Goal: Task Accomplishment & Management: Use online tool/utility

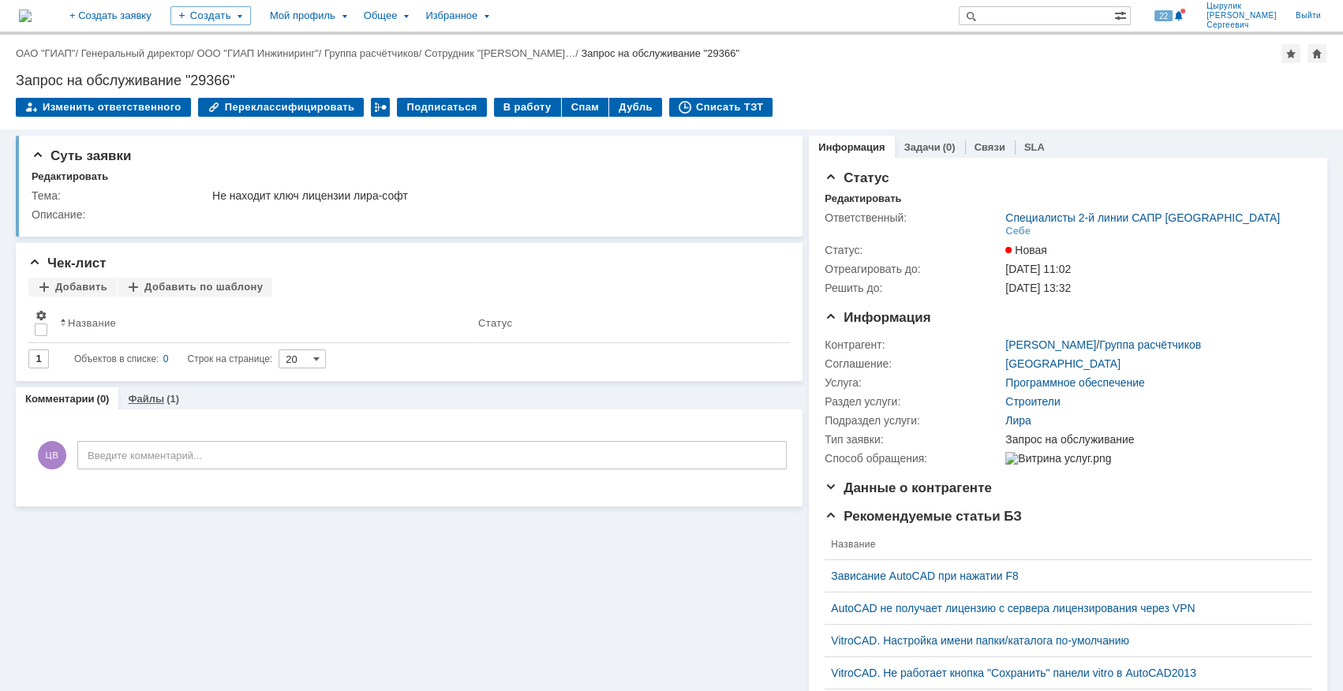
click at [152, 402] on link "Файлы" at bounding box center [146, 399] width 36 height 12
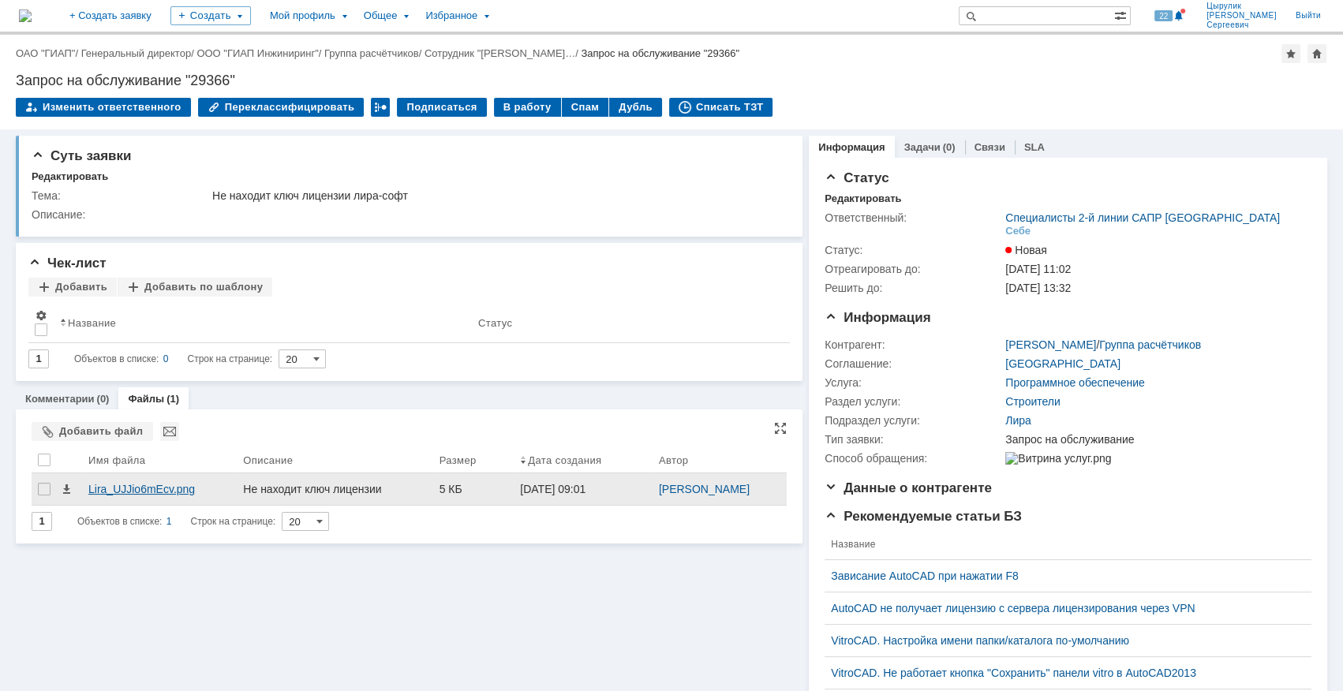
click at [172, 497] on div "Lira_UJJio6mEcv.png" at bounding box center [159, 489] width 155 height 32
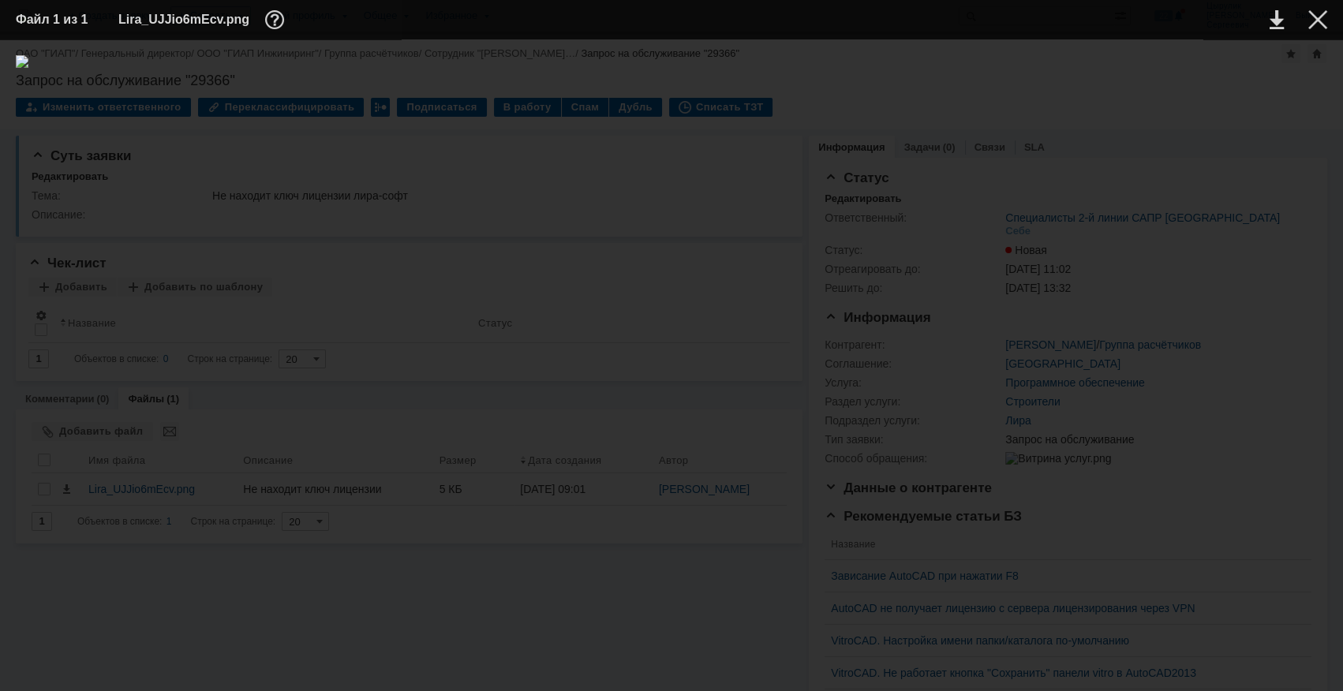
click at [762, 407] on img at bounding box center [671, 365] width 1311 height 620
click at [749, 413] on img at bounding box center [671, 365] width 1311 height 620
click at [685, 513] on div at bounding box center [671, 365] width 1311 height 620
click at [1325, 26] on div at bounding box center [1317, 19] width 19 height 19
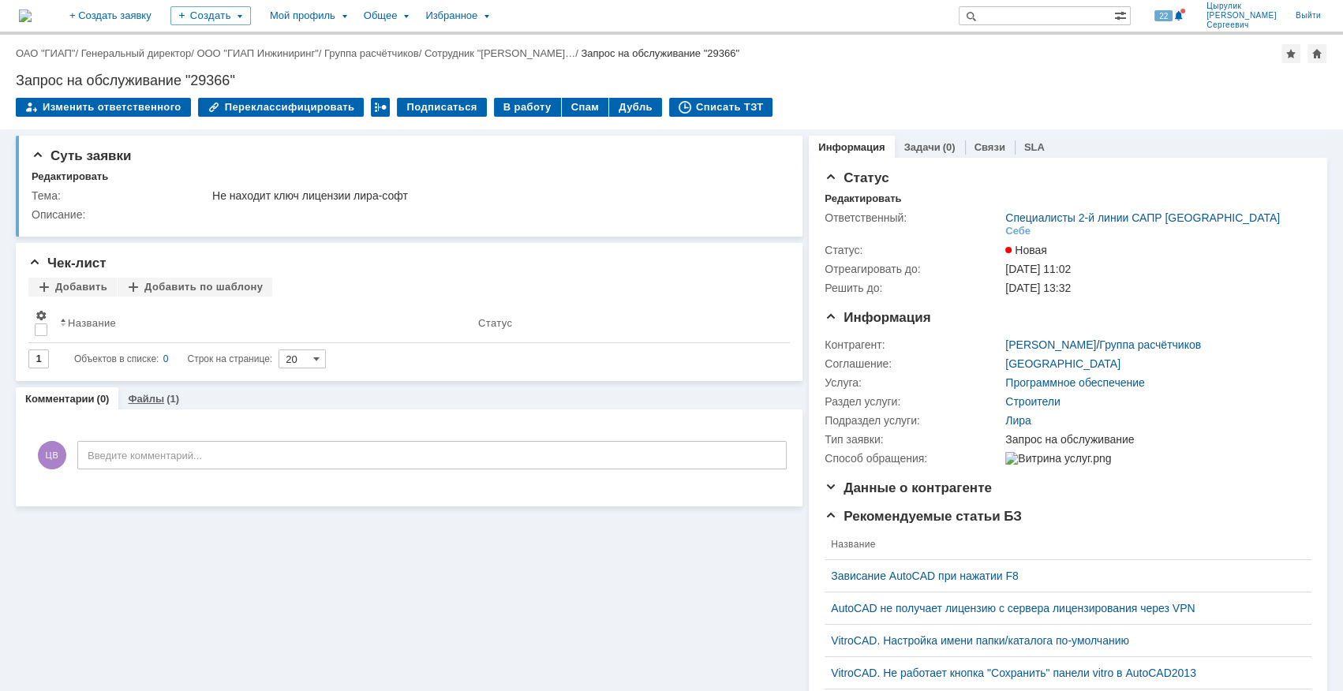
click at [150, 402] on link "Файлы" at bounding box center [146, 399] width 36 height 12
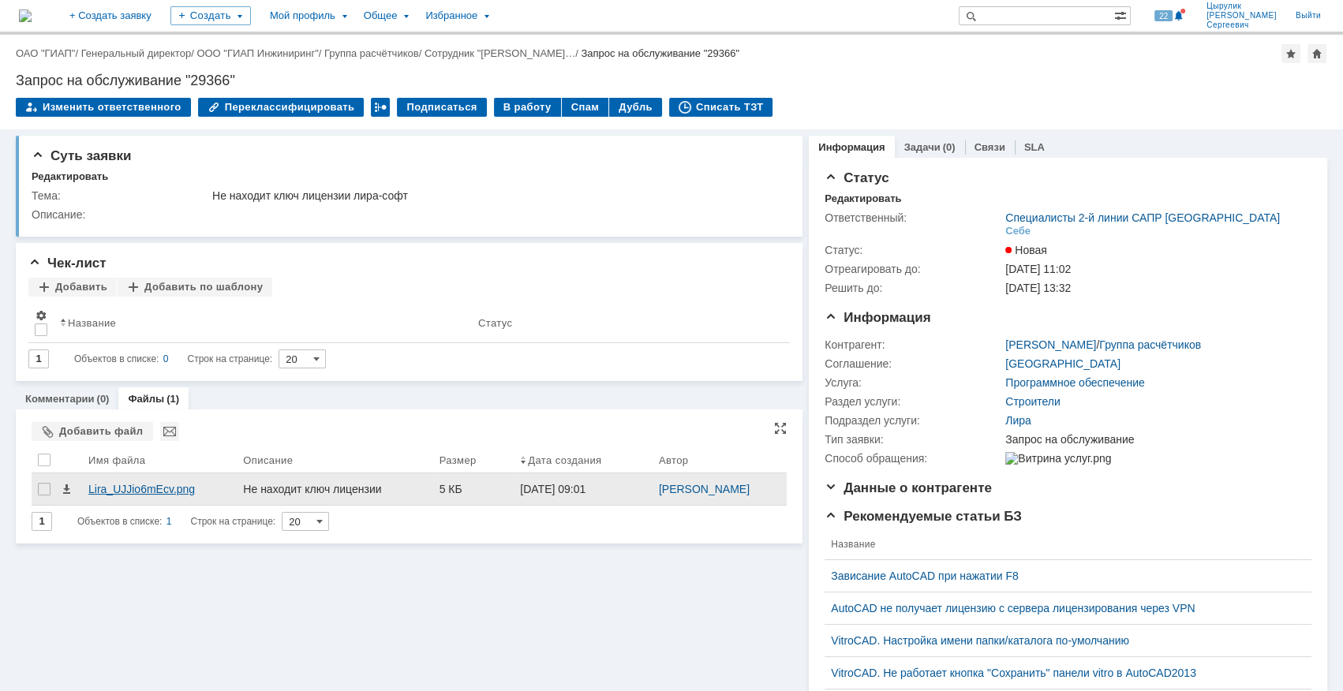
click at [91, 488] on div "Lira_UJJio6mEcv.png" at bounding box center [159, 489] width 142 height 13
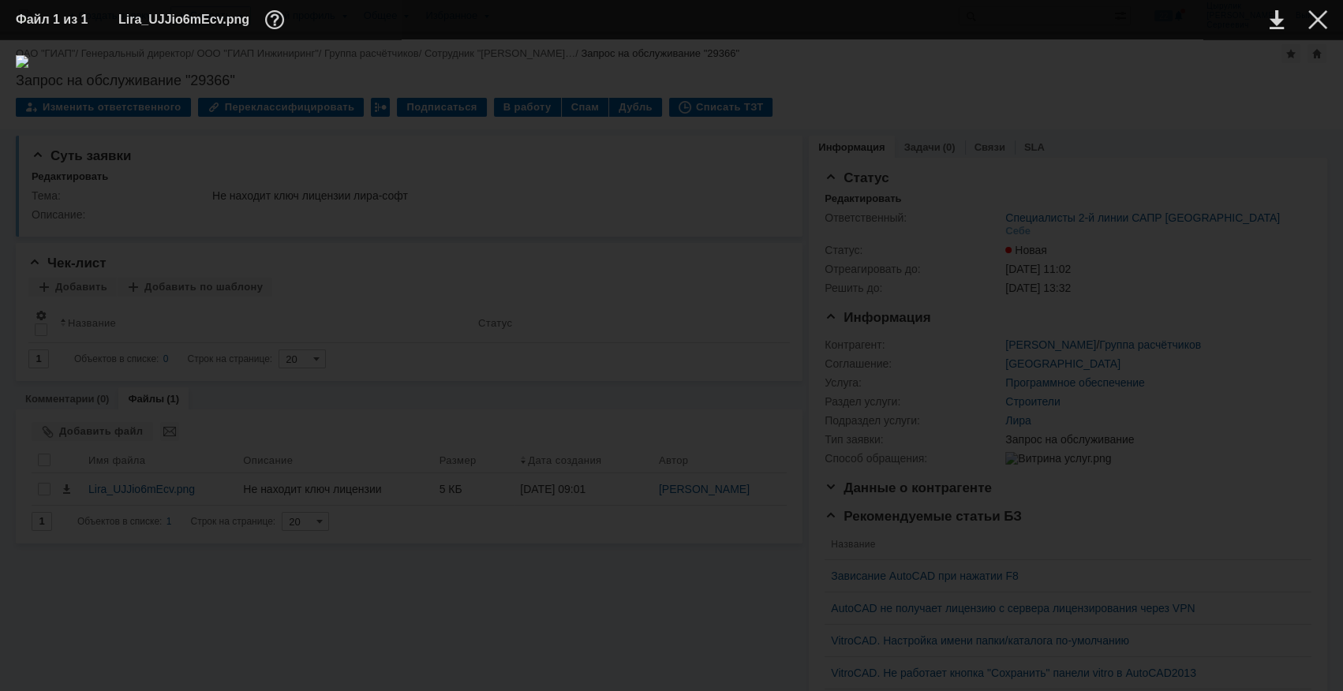
click at [750, 399] on img at bounding box center [671, 365] width 1311 height 620
click at [749, 398] on img at bounding box center [671, 365] width 1311 height 620
click at [747, 404] on img at bounding box center [671, 365] width 1311 height 620
click at [743, 407] on img at bounding box center [671, 365] width 1311 height 620
click at [746, 245] on div at bounding box center [671, 365] width 1311 height 620
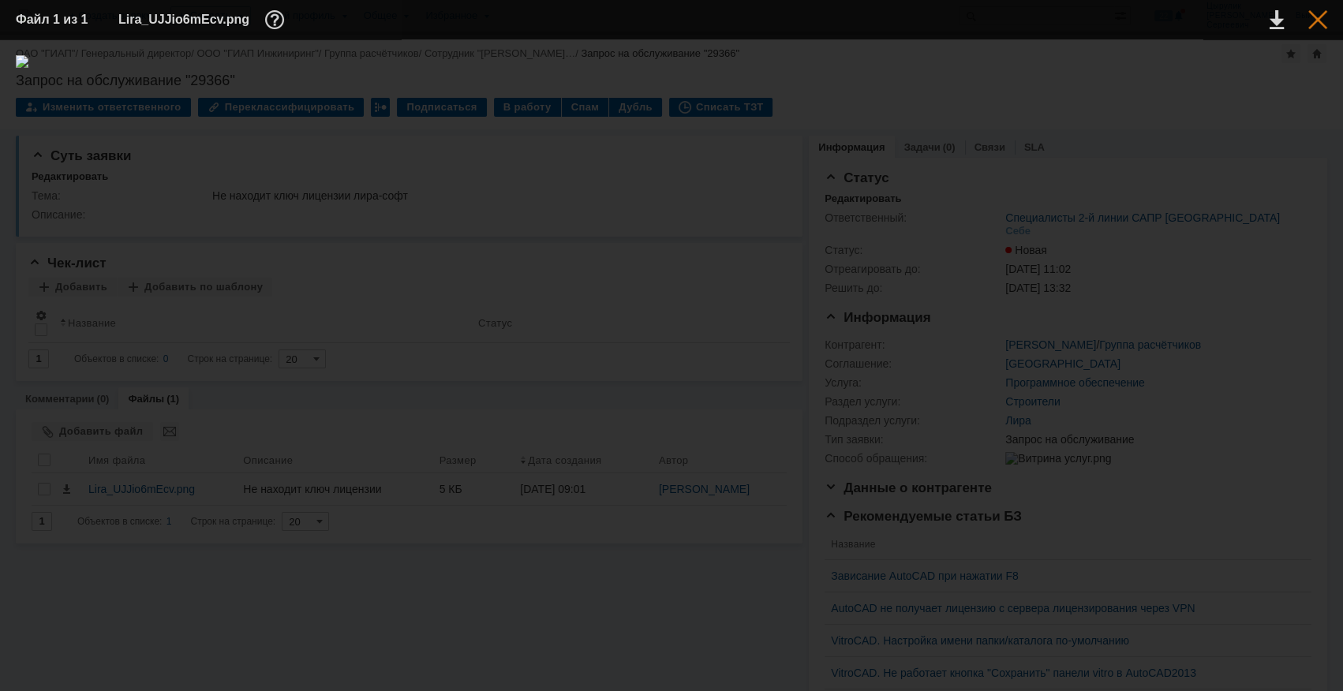
drag, startPoint x: 1323, startPoint y: 6, endPoint x: 1317, endPoint y: 22, distance: 16.7
click at [1320, 9] on table "Файл 1 из 1 Lira_UJJio6mEcv.png" at bounding box center [671, 19] width 1343 height 39
click at [1323, 14] on div at bounding box center [1317, 19] width 19 height 19
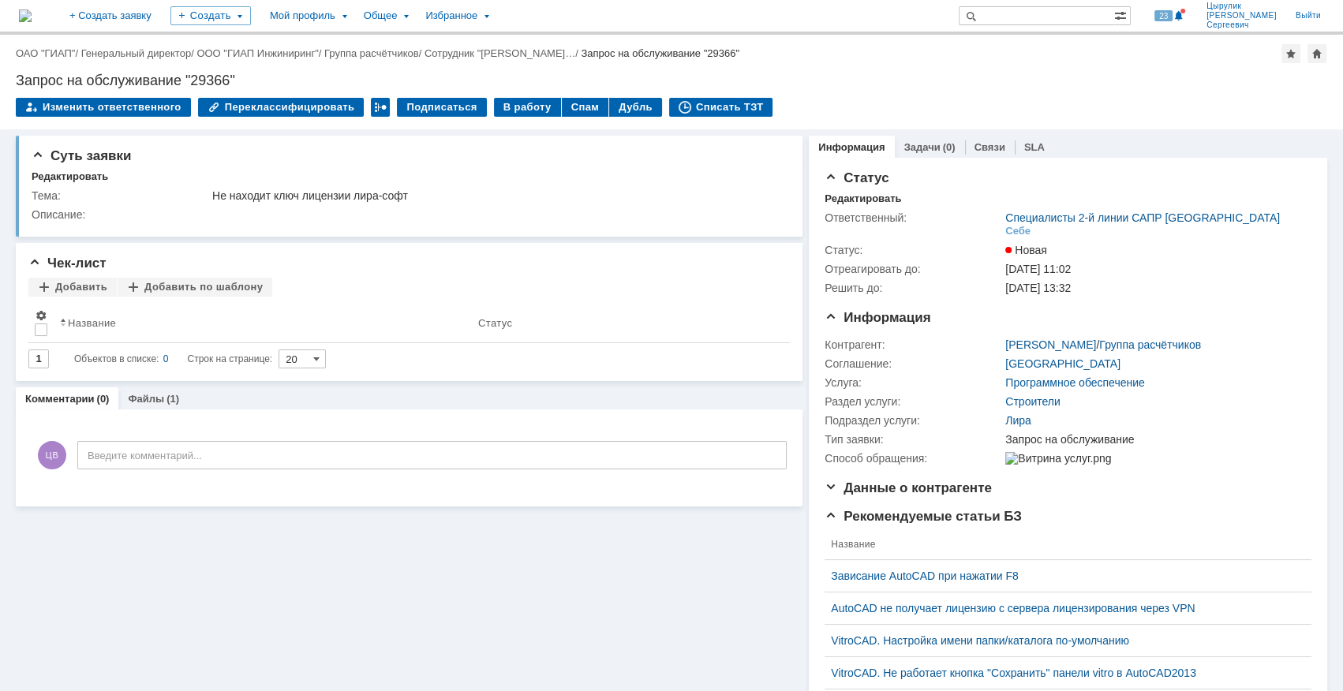
drag, startPoint x: 517, startPoint y: 108, endPoint x: 521, endPoint y: 121, distance: 13.2
click at [516, 108] on div "В работу" at bounding box center [527, 107] width 67 height 19
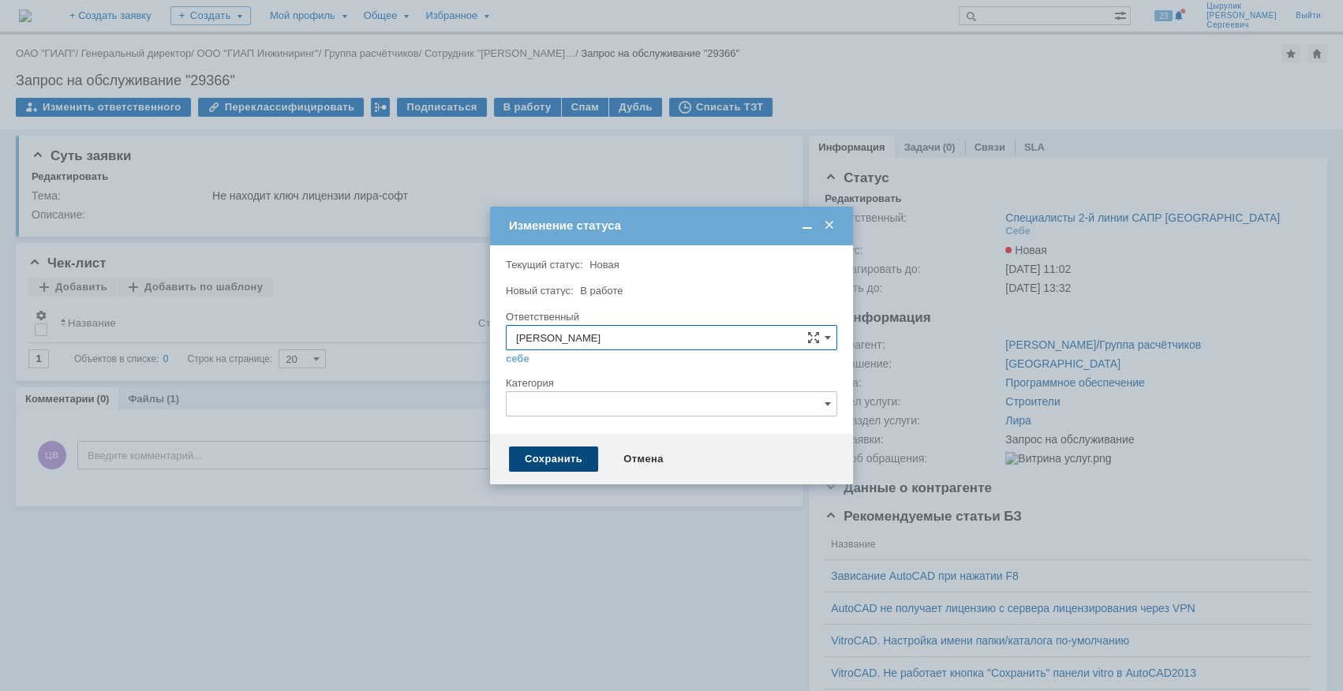
click at [537, 460] on div "Сохранить" at bounding box center [553, 458] width 89 height 25
